Goal: Find specific page/section: Find specific page/section

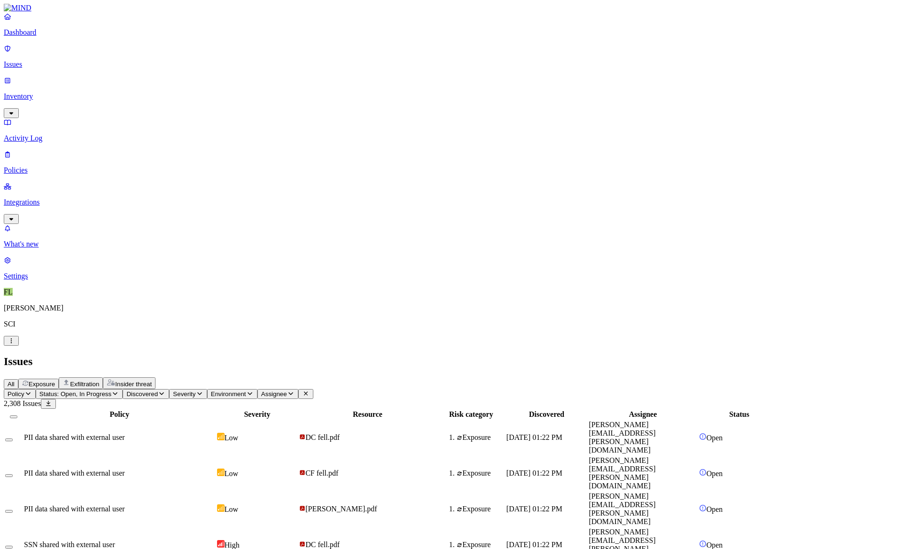
drag, startPoint x: 125, startPoint y: 0, endPoint x: 44, endPoint y: 74, distance: 109.1
click at [44, 92] on p "Inventory" at bounding box center [459, 96] width 910 height 8
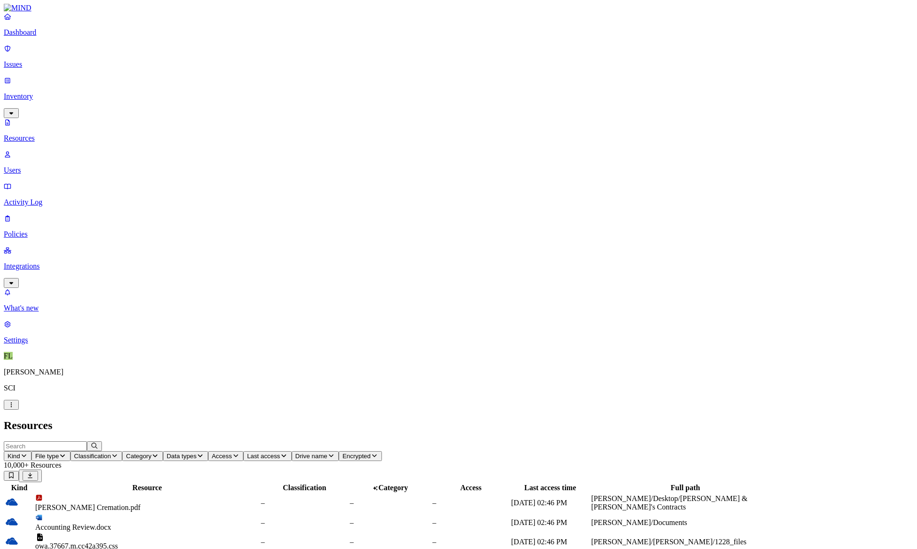
click at [27, 60] on p "Issues" at bounding box center [459, 64] width 910 height 8
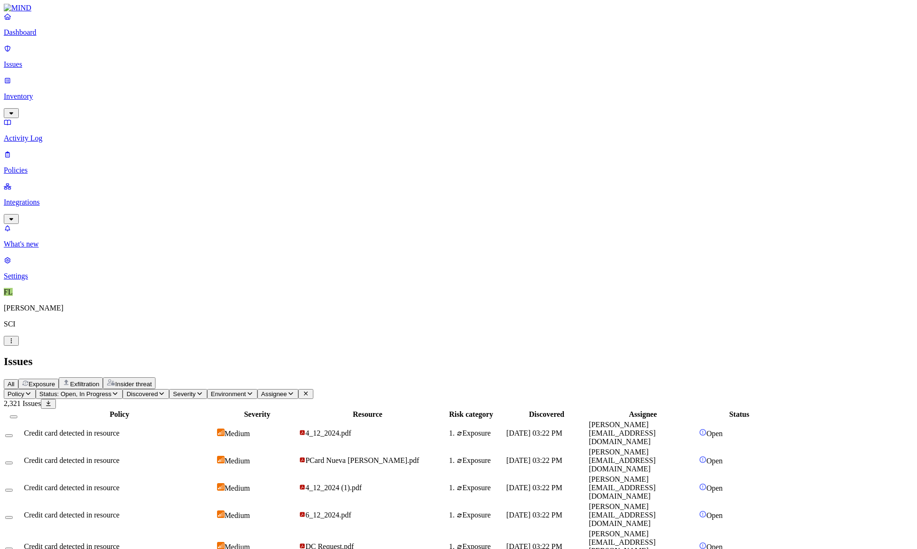
click at [152, 380] on span "Insider threat" at bounding box center [133, 383] width 37 height 7
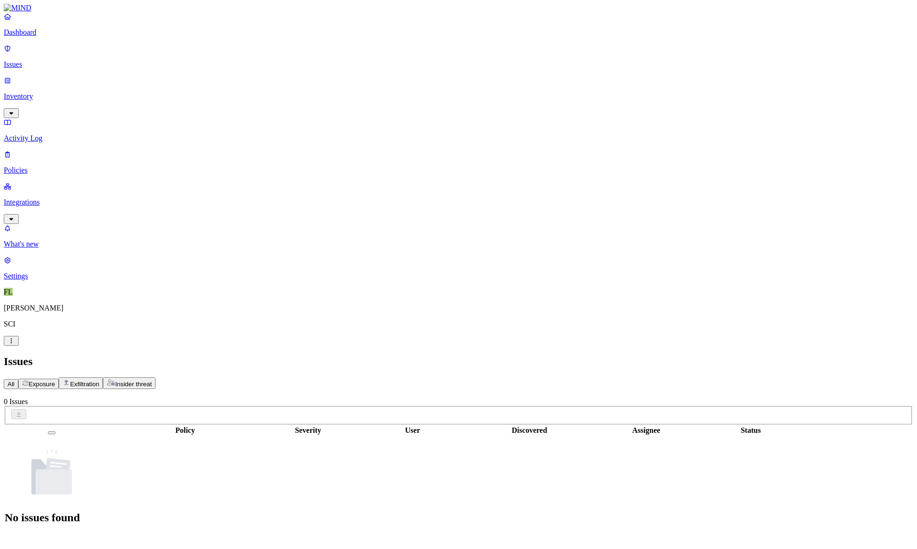
click at [55, 380] on span "Exposure" at bounding box center [42, 383] width 26 height 7
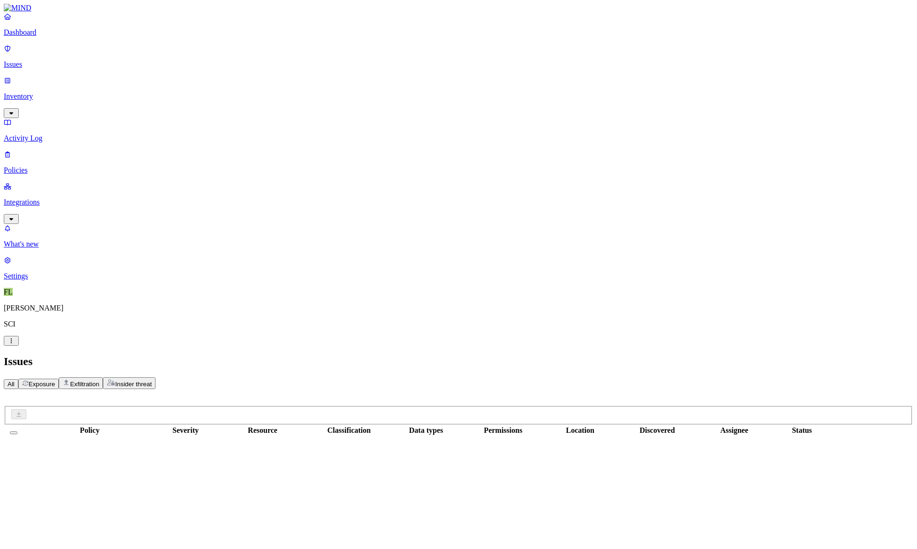
click at [37, 166] on p "Policies" at bounding box center [459, 170] width 910 height 8
